Goal: Task Accomplishment & Management: Manage account settings

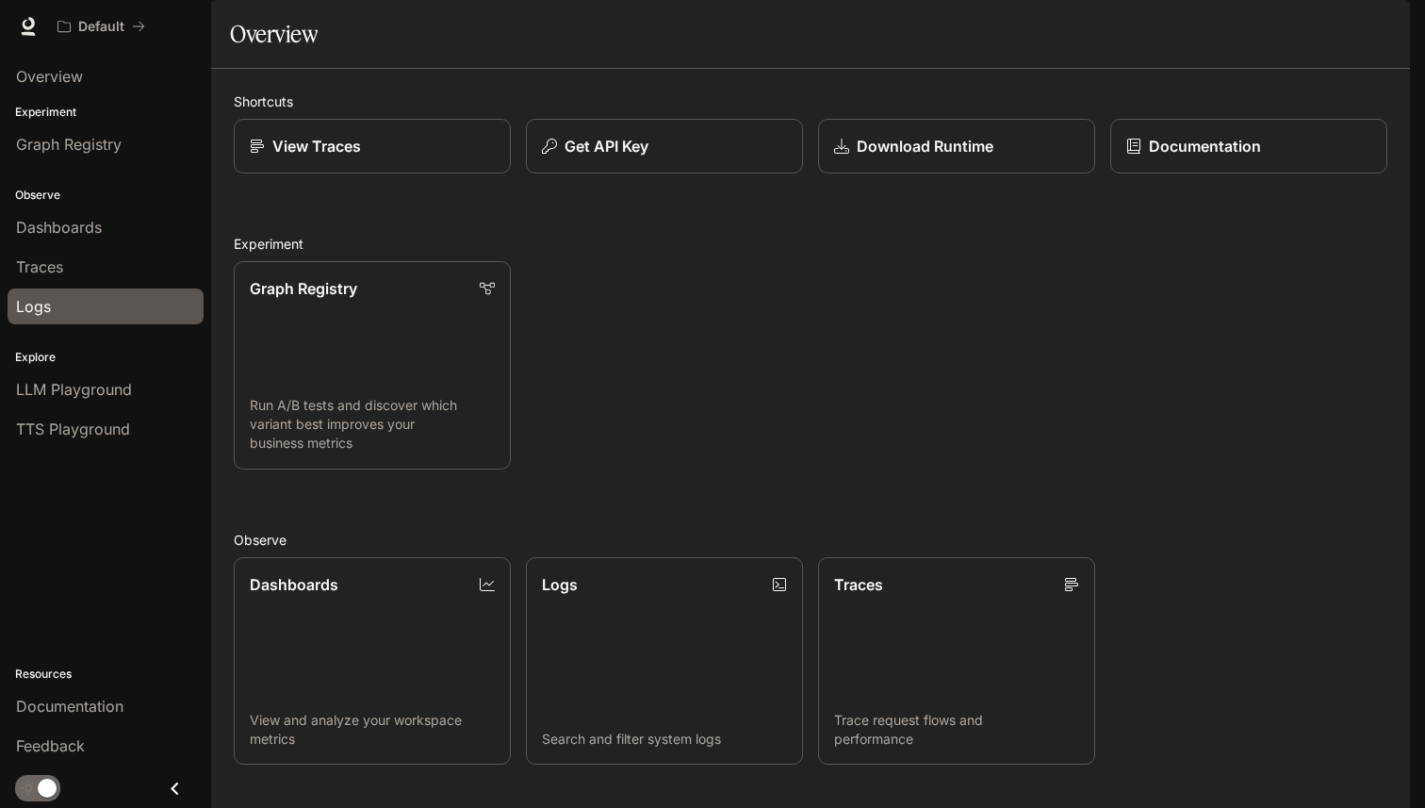
click at [88, 300] on div "Logs" at bounding box center [105, 306] width 179 height 23
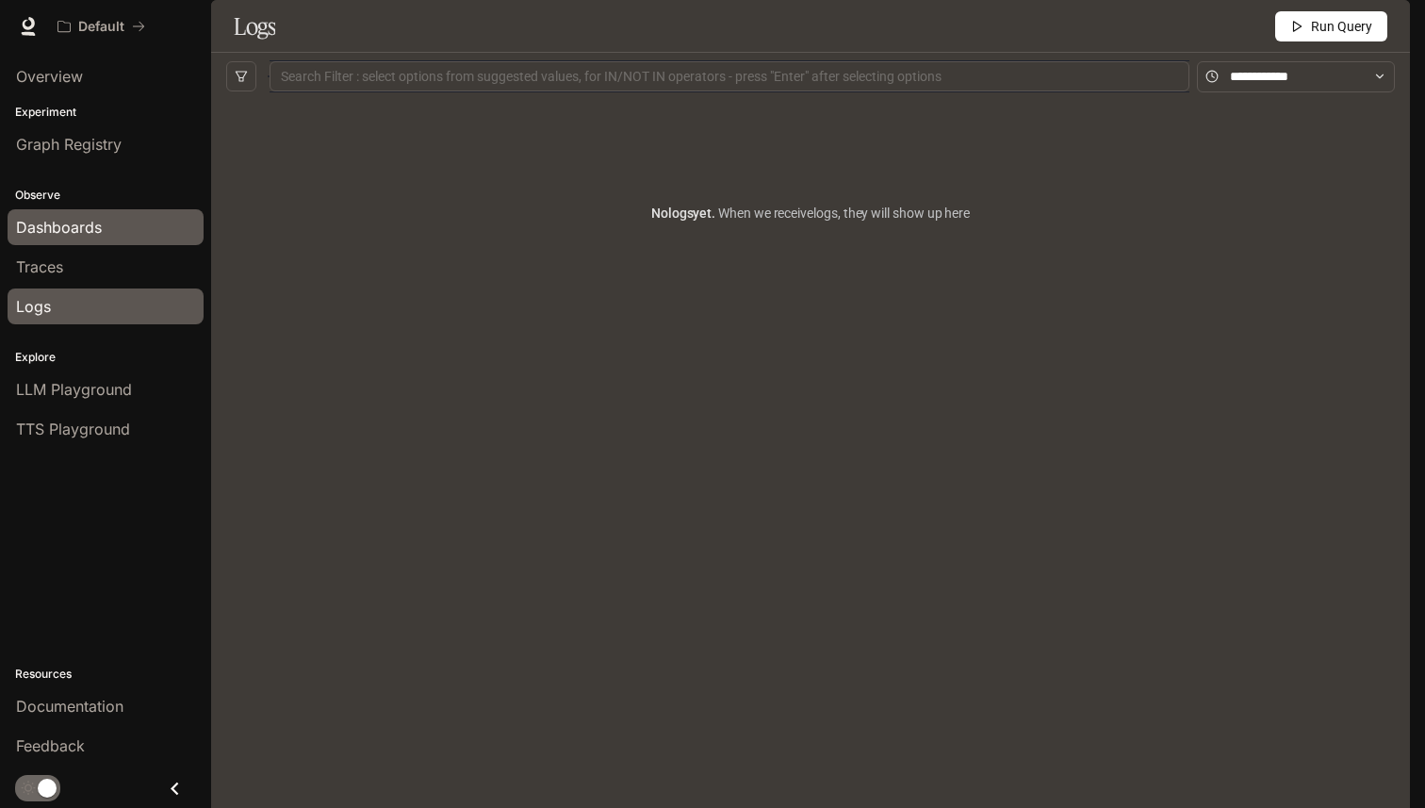
click at [103, 236] on div "Dashboards" at bounding box center [105, 227] width 179 height 23
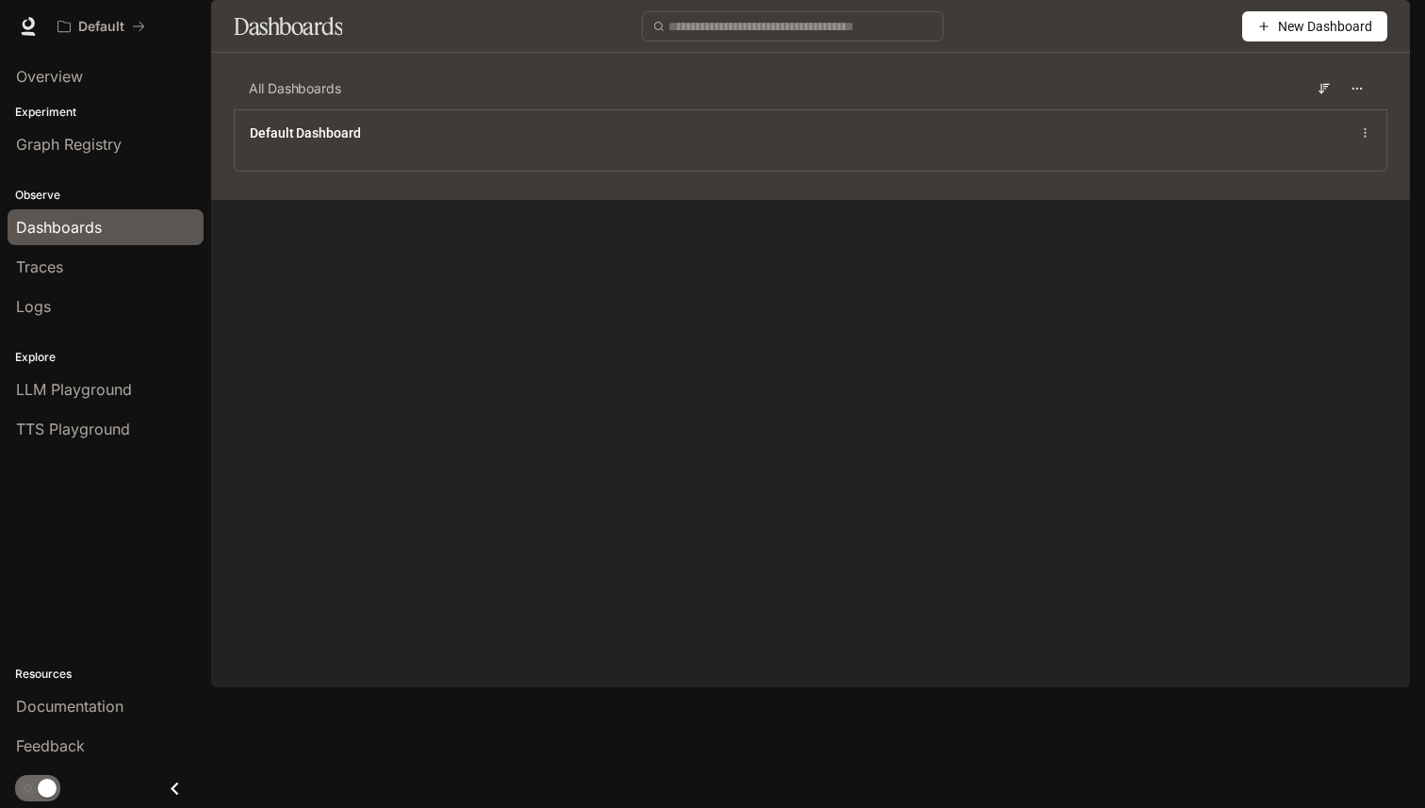
click at [111, 286] on li "Traces" at bounding box center [105, 267] width 211 height 40
click at [109, 271] on div "Traces" at bounding box center [105, 266] width 179 height 23
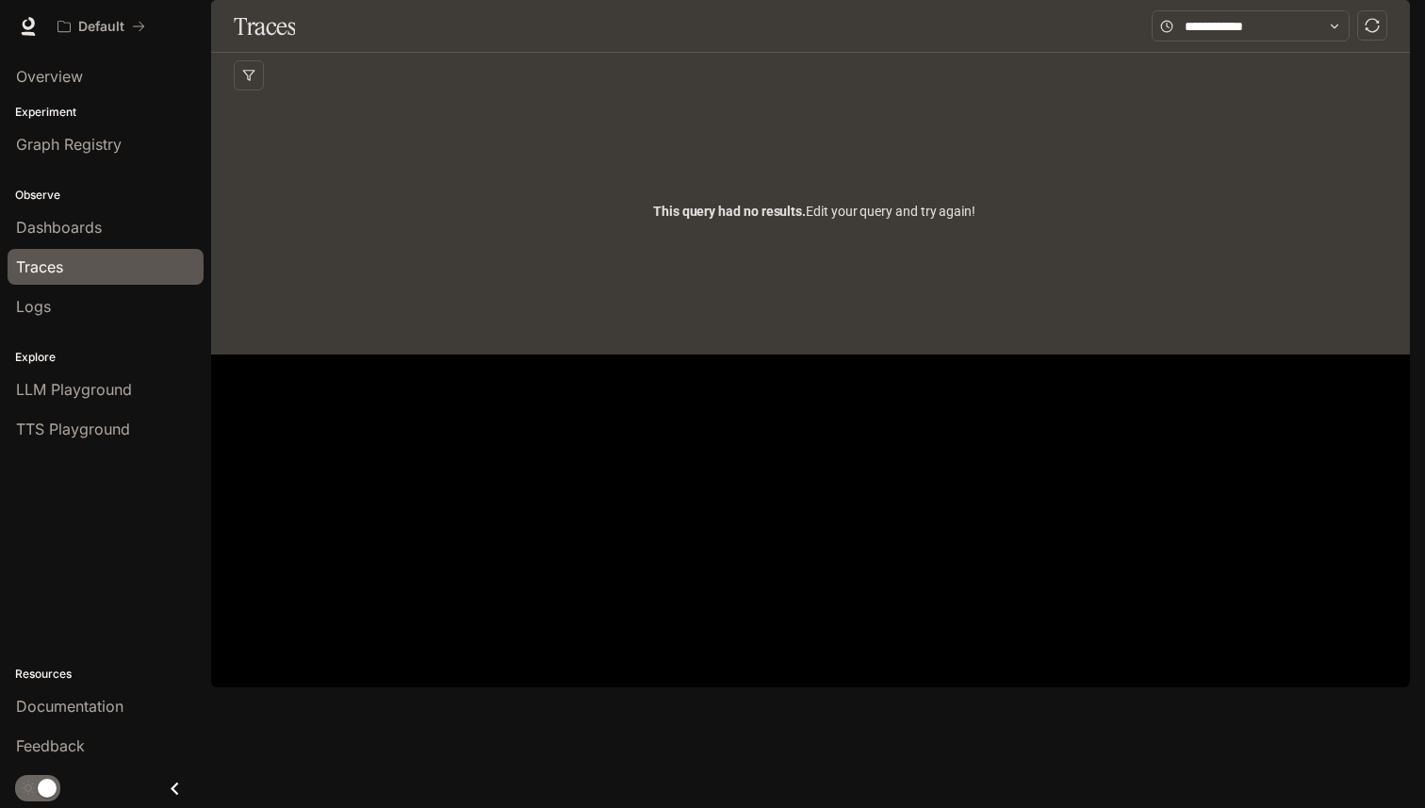
click at [1389, 21] on img "button" at bounding box center [1383, 26] width 26 height 26
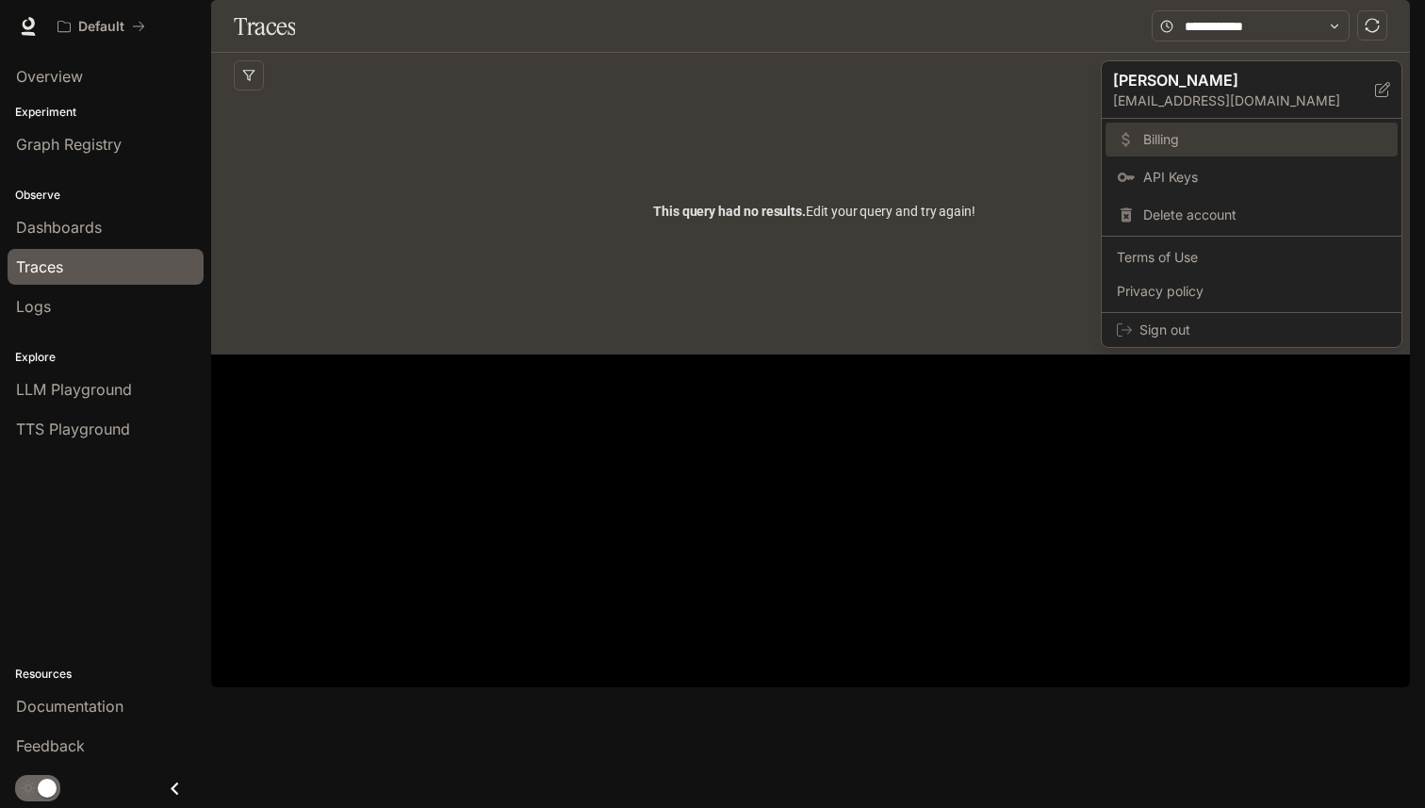
click at [1253, 136] on span "Billing" at bounding box center [1264, 139] width 243 height 19
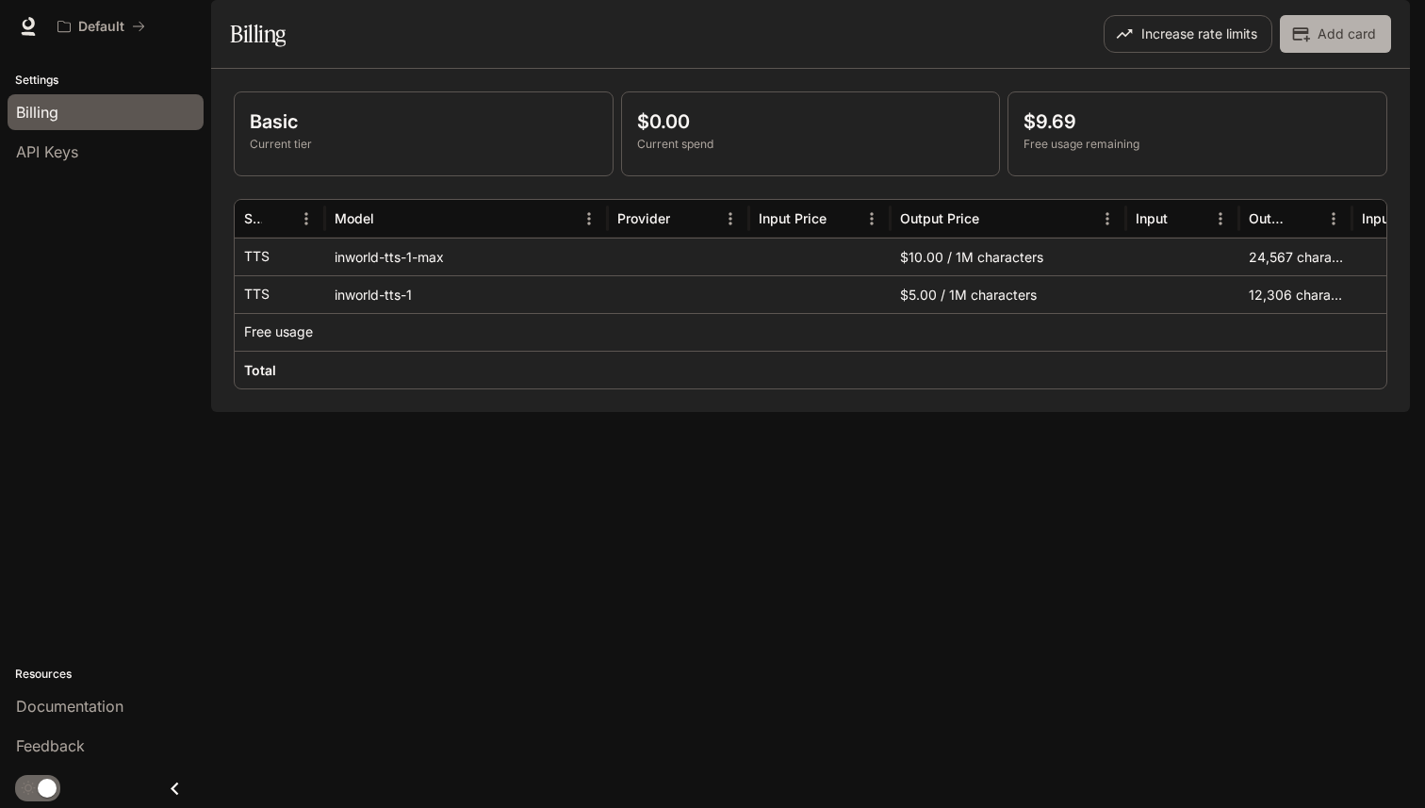
click at [1320, 53] on button "Add card" at bounding box center [1335, 34] width 111 height 38
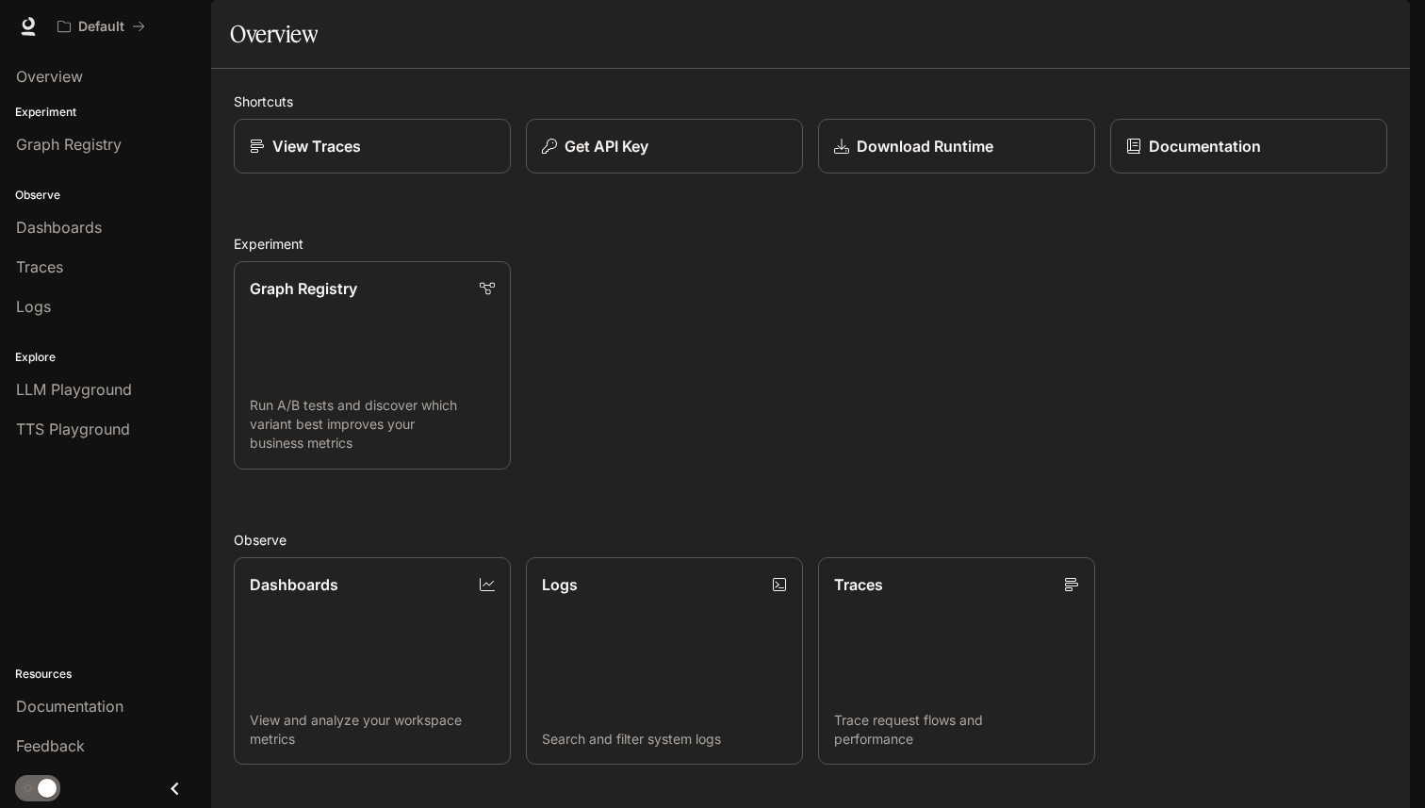
scroll to position [341, 0]
click at [1383, 26] on img "button" at bounding box center [1383, 26] width 26 height 26
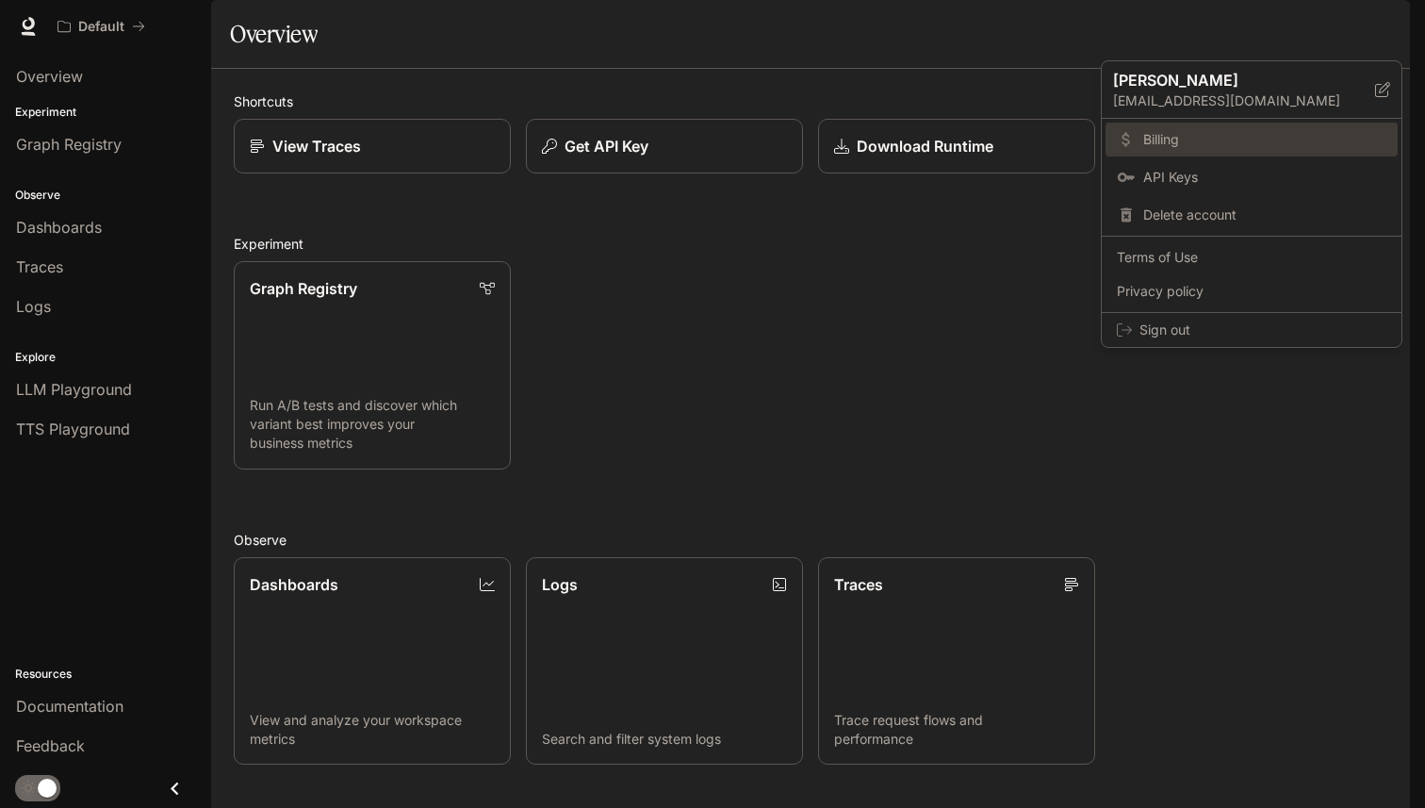
click at [1271, 139] on span "Billing" at bounding box center [1264, 139] width 243 height 19
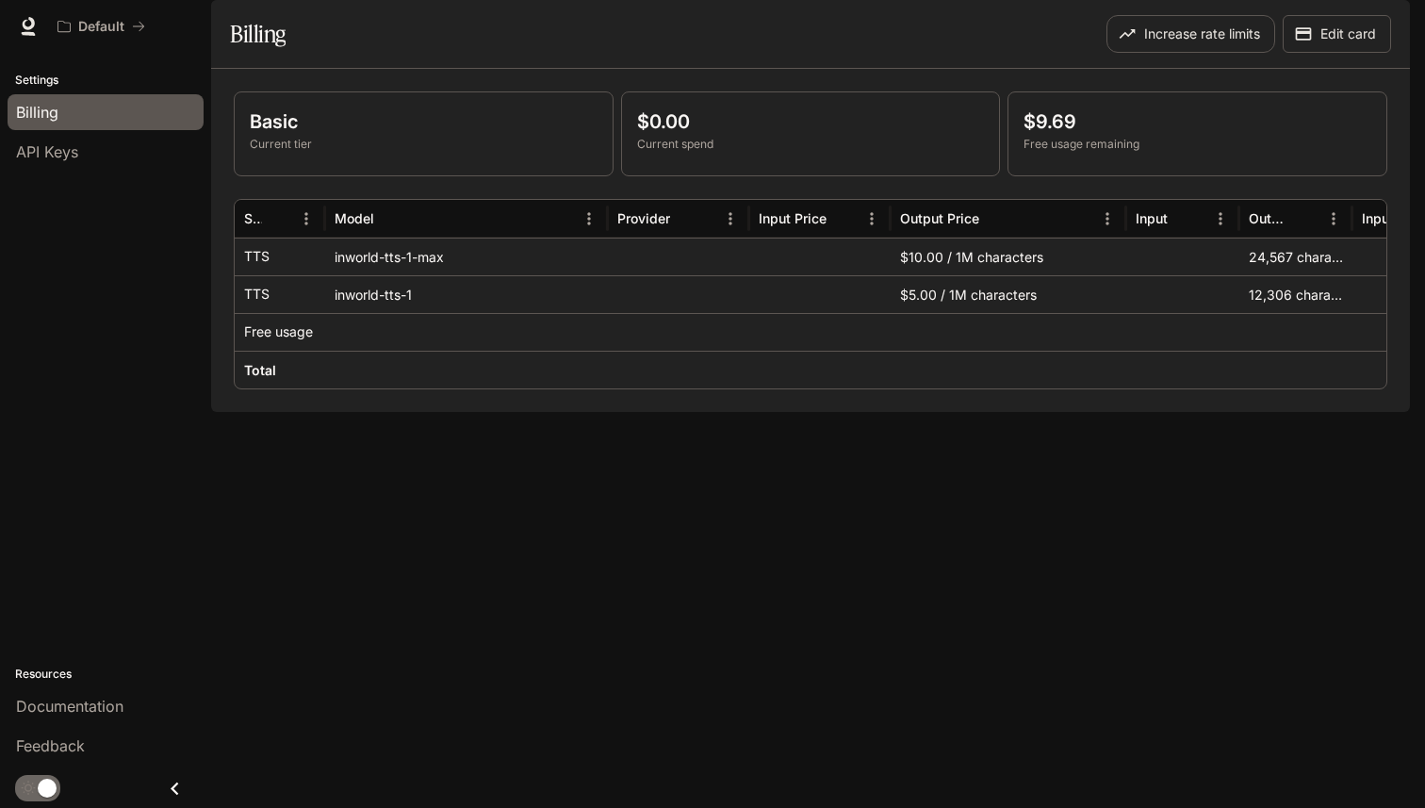
click at [573, 130] on div "Basic Current tier $0.00 Current spend $9.69 Free usage remaining Service Model…" at bounding box center [810, 240] width 1199 height 343
